Goal: Task Accomplishment & Management: Use online tool/utility

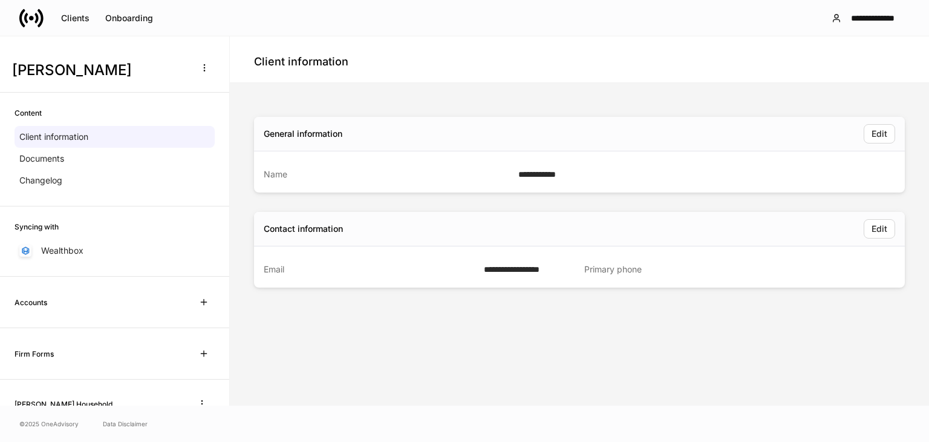
scroll to position [114, 0]
